Goal: Book appointment/travel/reservation

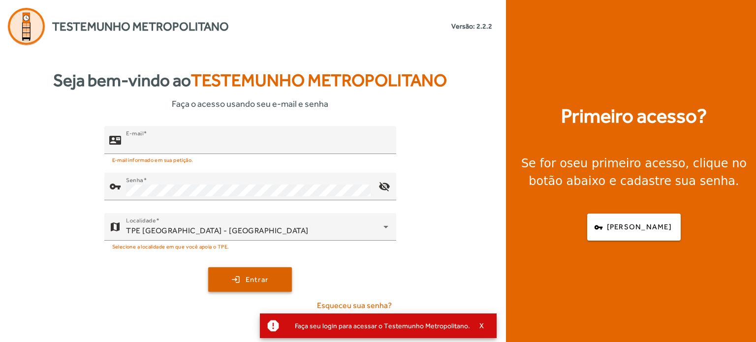
type input "**********"
click at [252, 285] on span "submit" at bounding box center [250, 280] width 82 height 24
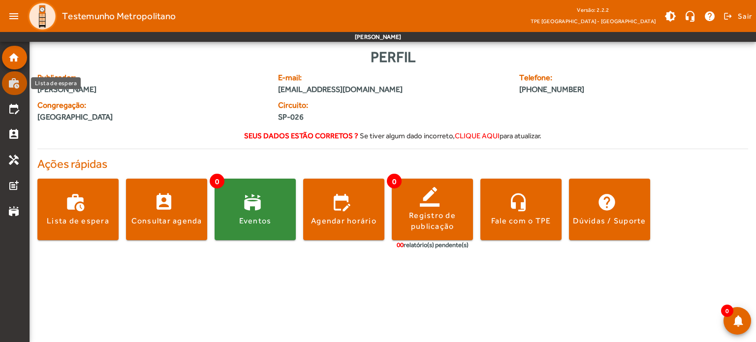
click at [17, 85] on mat-icon "work_history" at bounding box center [14, 83] width 12 height 12
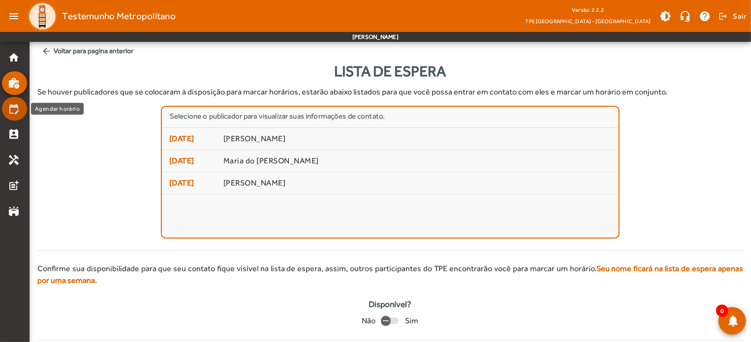
click at [14, 105] on mat-icon "edit_calendar" at bounding box center [14, 109] width 12 height 12
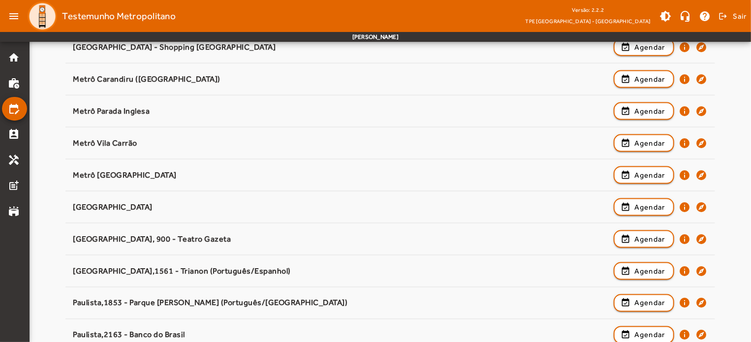
scroll to position [650, 0]
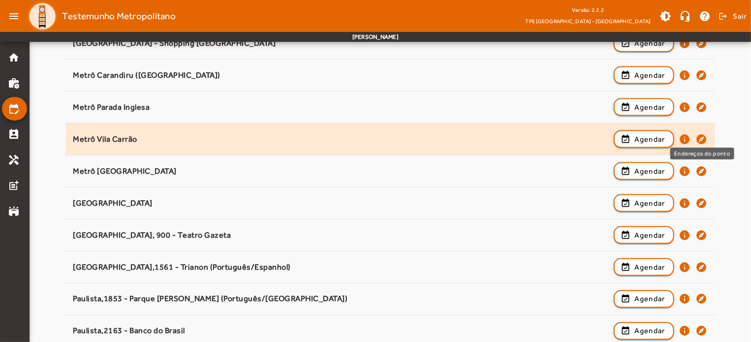
click at [704, 138] on mat-icon "explore" at bounding box center [702, 139] width 12 height 12
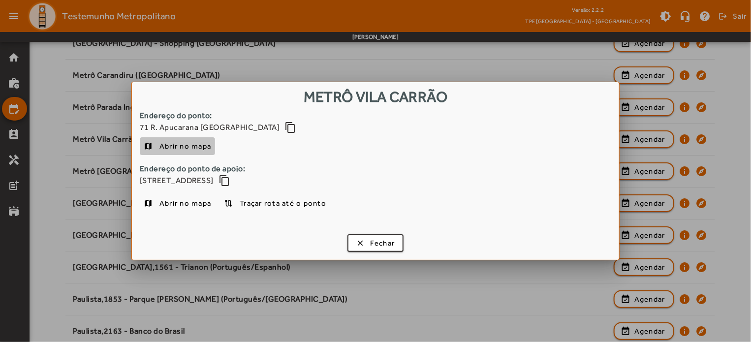
click at [192, 147] on span "Abrir no mapa" at bounding box center [185, 146] width 52 height 12
click at [202, 201] on span "Abrir no mapa" at bounding box center [185, 203] width 52 height 12
click at [384, 249] on span "button" at bounding box center [375, 243] width 55 height 24
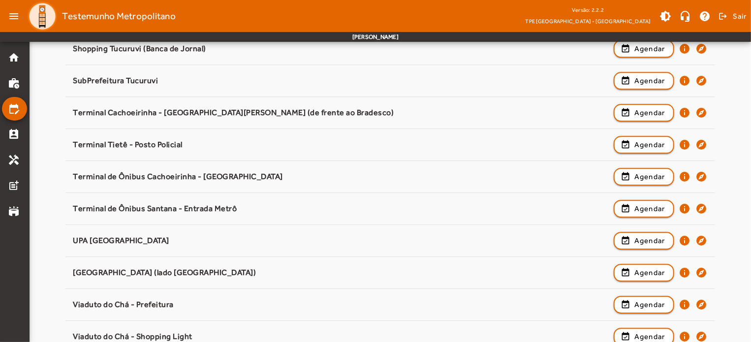
scroll to position [1250, 0]
